Goal: Navigation & Orientation: Find specific page/section

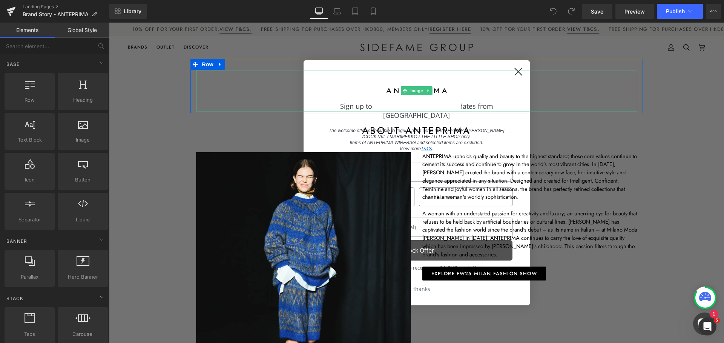
click at [516, 76] on div at bounding box center [416, 90] width 441 height 41
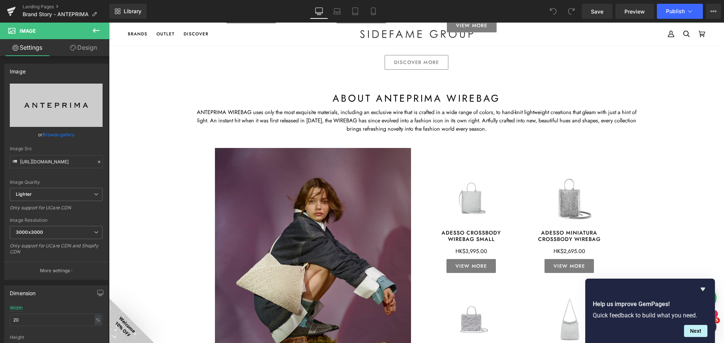
scroll to position [696, 0]
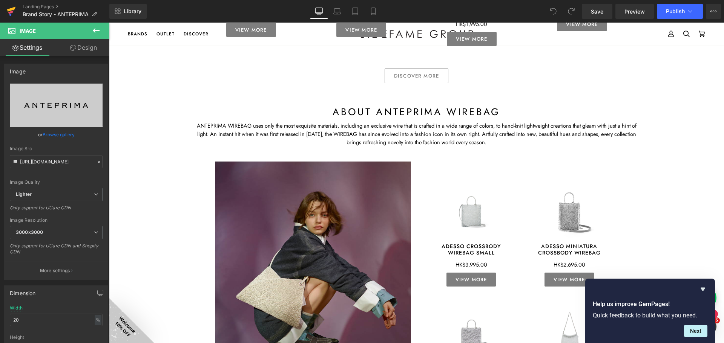
click at [12, 8] on icon at bounding box center [11, 9] width 9 height 5
